Goal: Information Seeking & Learning: Understand process/instructions

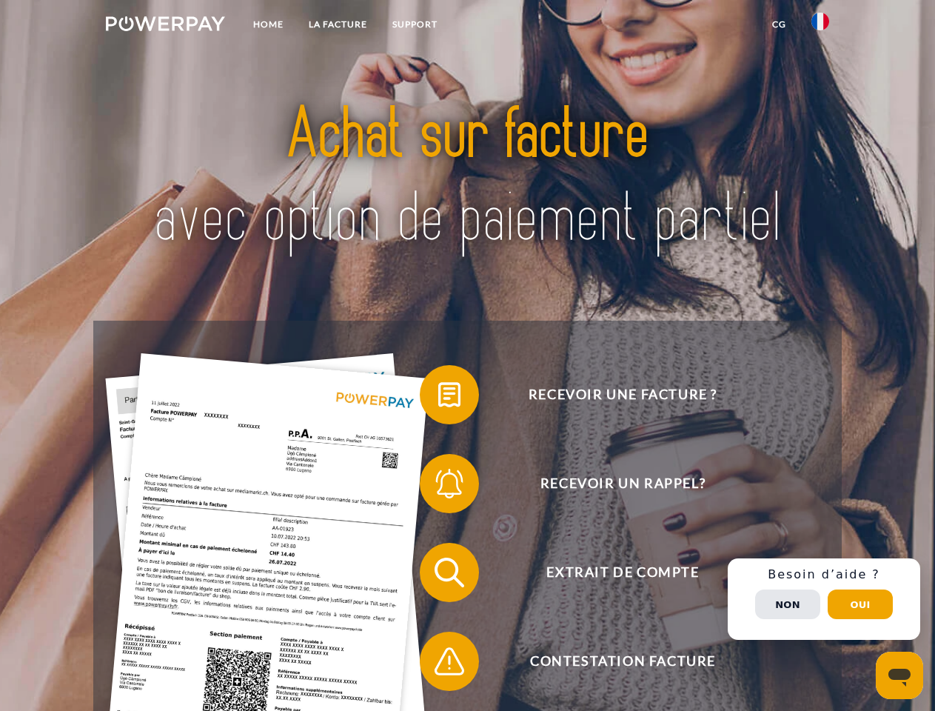
click at [165, 26] on img at bounding box center [165, 23] width 119 height 15
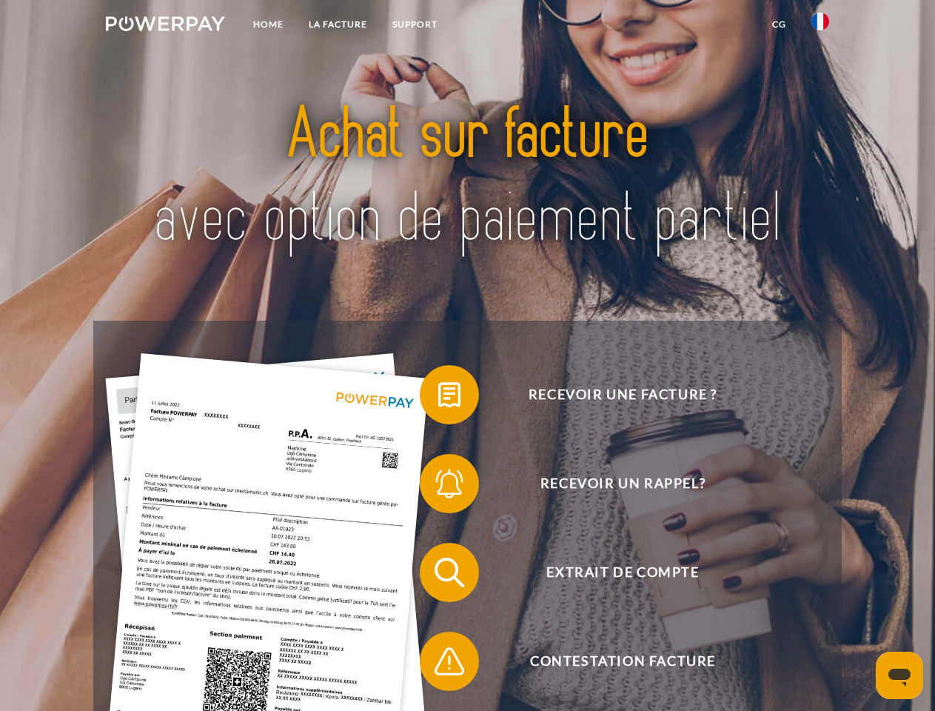
click at [820, 26] on img at bounding box center [820, 22] width 18 height 18
click at [779, 24] on link "CG" at bounding box center [778, 24] width 39 height 27
click at [438, 397] on span at bounding box center [427, 394] width 74 height 74
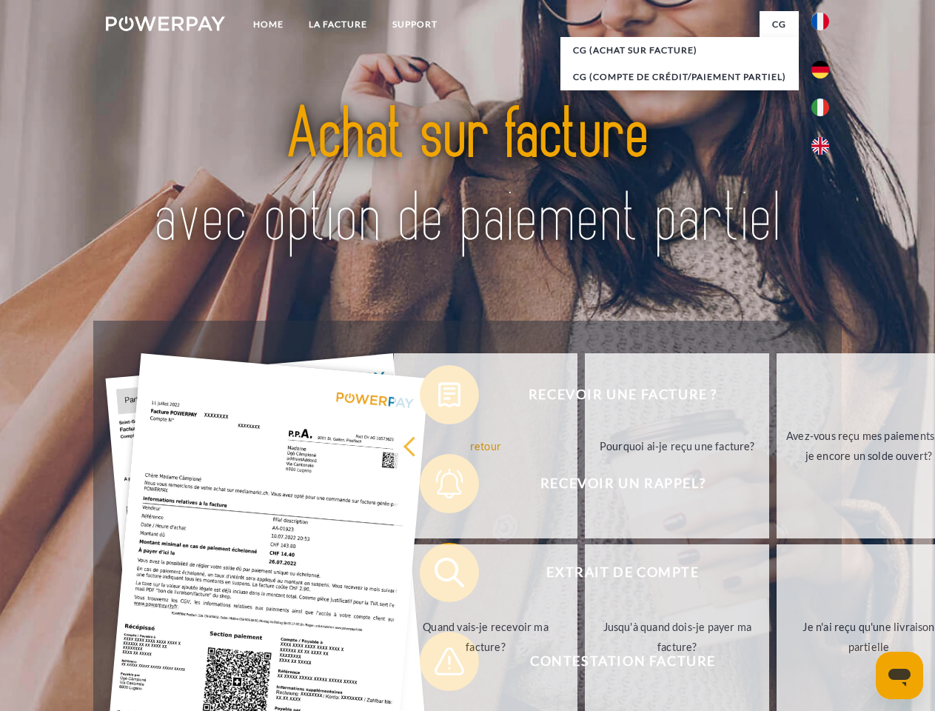
click at [438, 486] on div "retour Pourquoi ai-je reçu une facture? Avez-vous reçu mes paiements, ai-je enc…" at bounding box center [678, 541] width 598 height 382
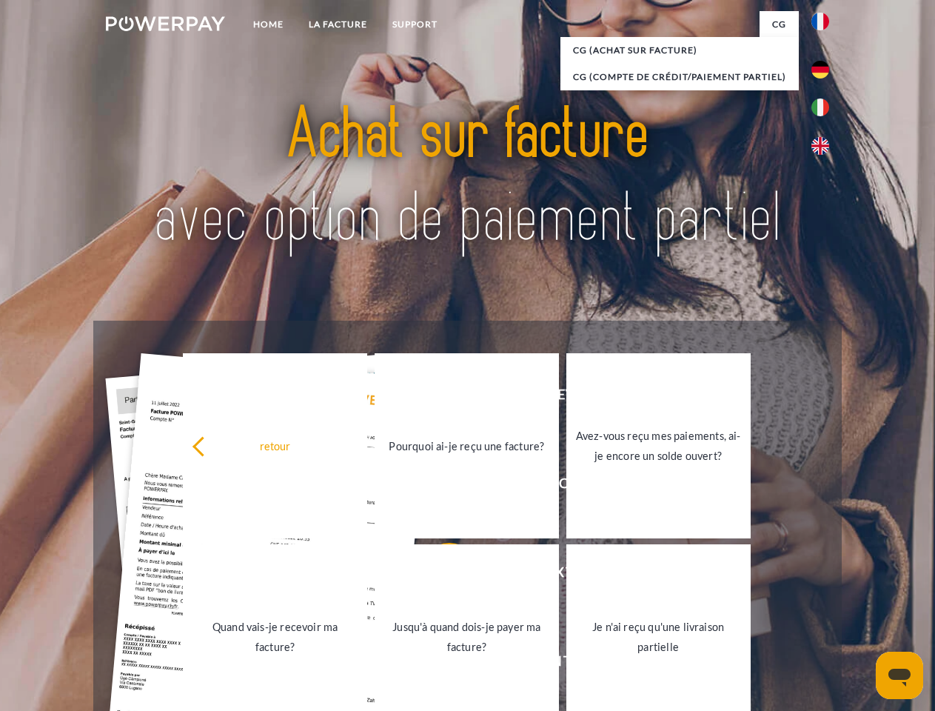
click at [438, 575] on link "Jusqu'à quand dois-je payer ma facture?" at bounding box center [467, 636] width 184 height 185
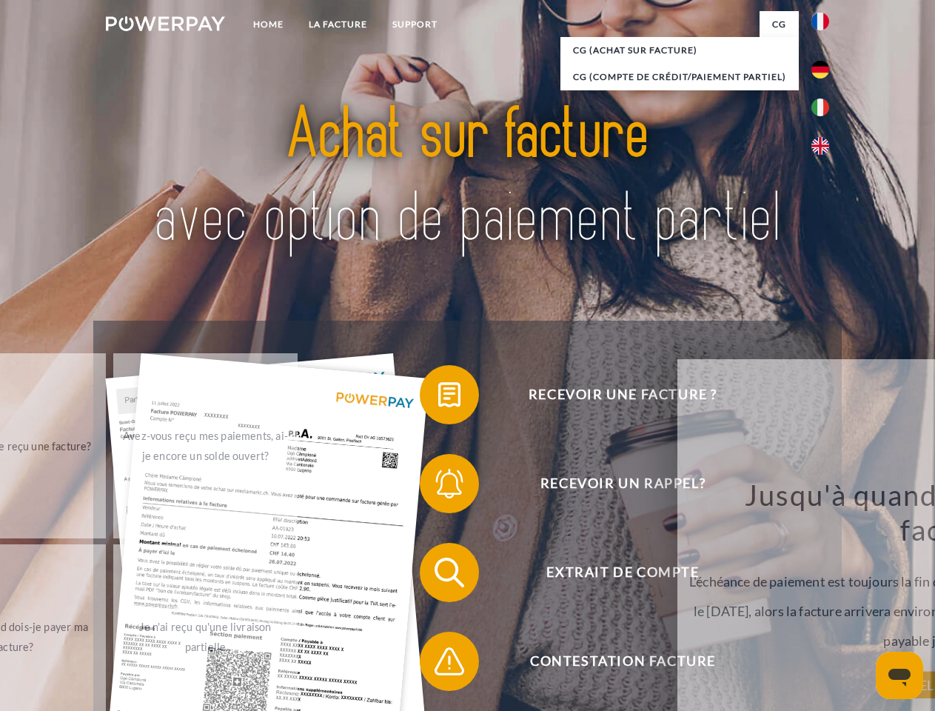
click at [438, 664] on span at bounding box center [427, 661] width 74 height 74
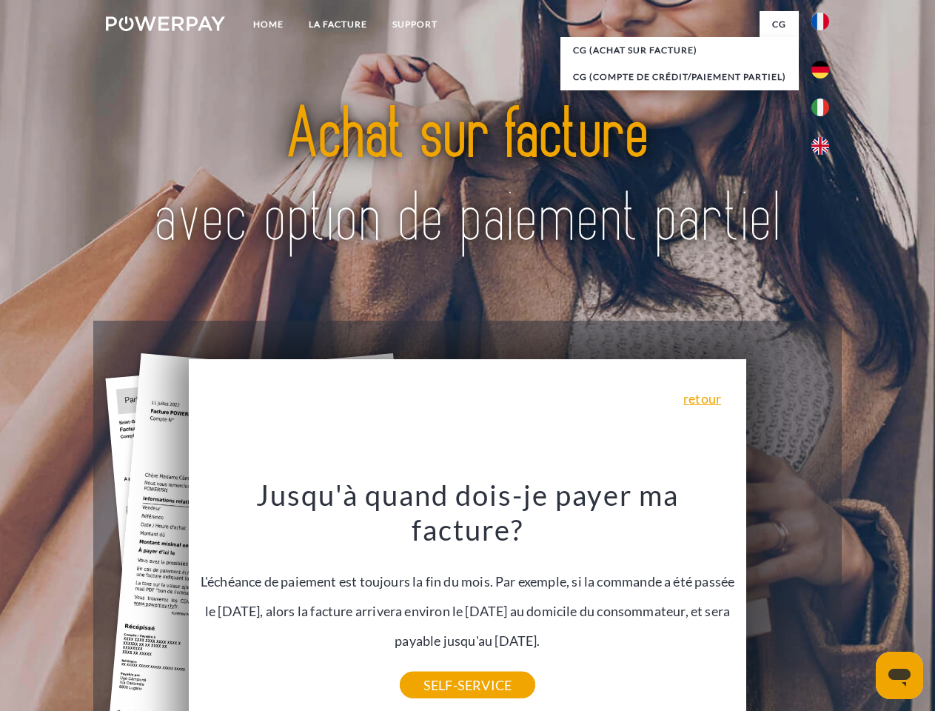
click at [824, 599] on div "Recevoir une facture ? Recevoir un rappel? Extrait de compte retour" at bounding box center [467, 616] width 748 height 592
click at [788, 602] on span "Extrait de compte" at bounding box center [622, 572] width 363 height 59
click at [860, 604] on header "Home LA FACTURE Support" at bounding box center [467, 511] width 935 height 1022
